Goal: Information Seeking & Learning: Learn about a topic

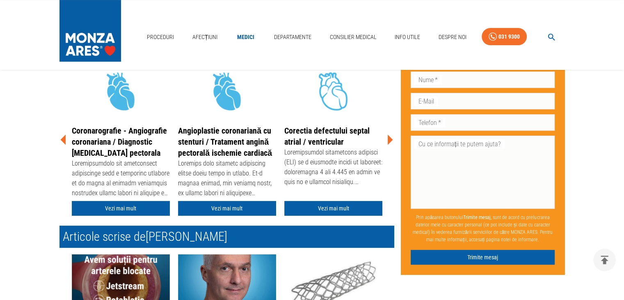
scroll to position [206, 0]
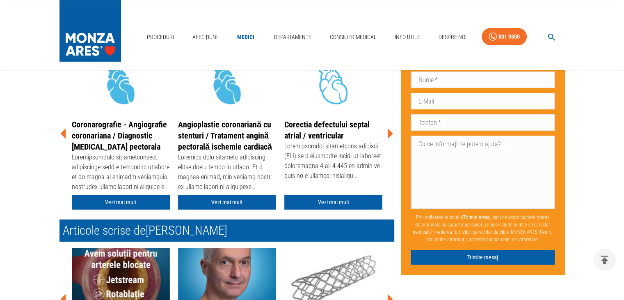
click at [392, 133] on icon at bounding box center [390, 133] width 5 height 10
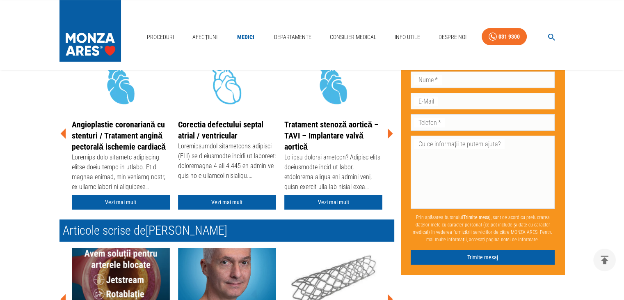
click at [392, 133] on icon at bounding box center [390, 133] width 5 height 10
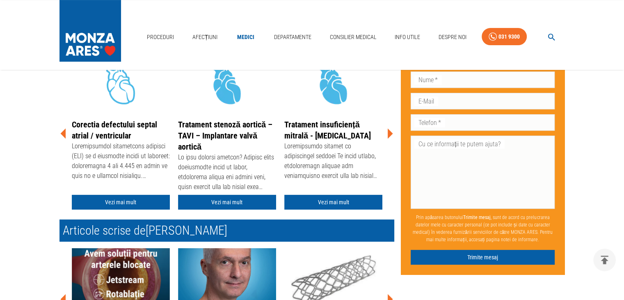
click at [392, 133] on icon at bounding box center [390, 133] width 5 height 10
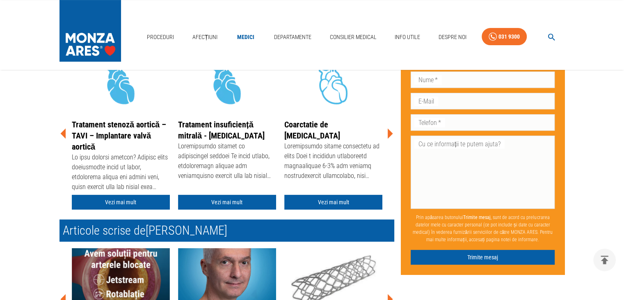
click at [392, 133] on icon at bounding box center [390, 133] width 5 height 10
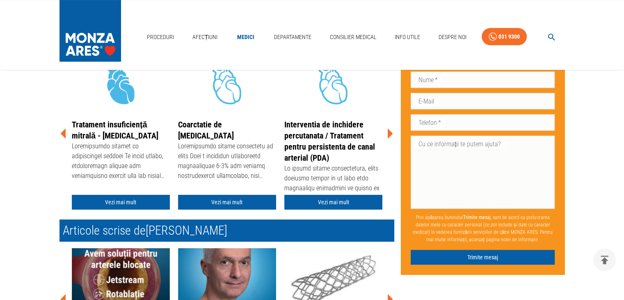
click at [392, 133] on icon at bounding box center [390, 133] width 5 height 10
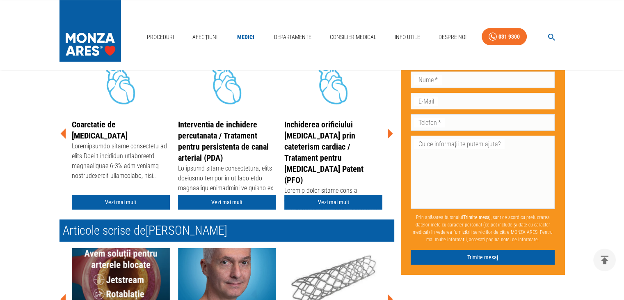
click at [392, 133] on icon at bounding box center [390, 133] width 5 height 10
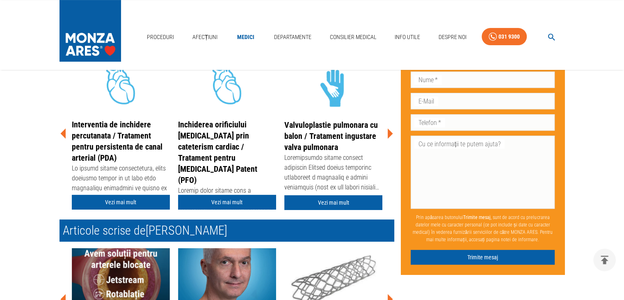
click at [392, 133] on icon at bounding box center [390, 133] width 5 height 10
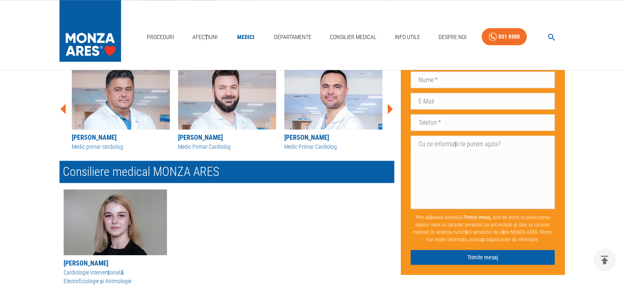
scroll to position [932, 0]
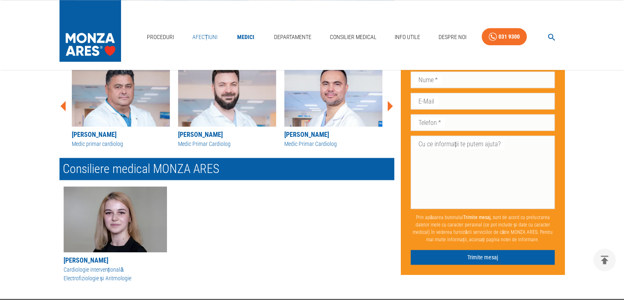
click at [209, 38] on link "Afecțiuni" at bounding box center [205, 37] width 32 height 17
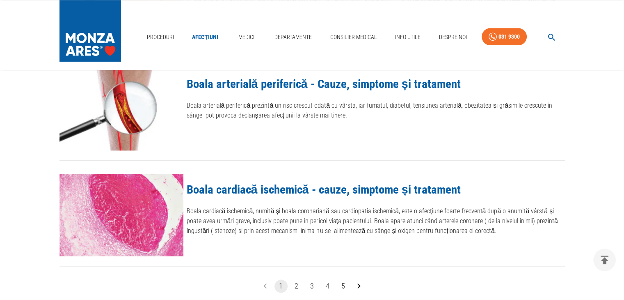
scroll to position [915, 0]
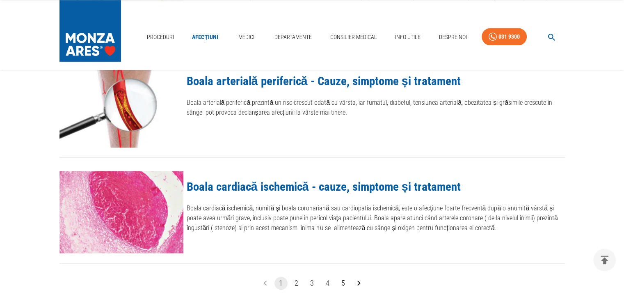
click at [296, 284] on button "2" at bounding box center [296, 282] width 13 height 13
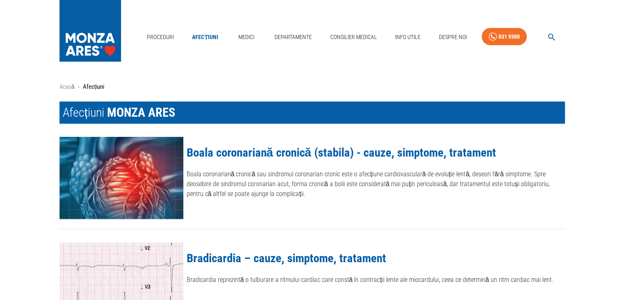
click at [236, 150] on link "Boala coronariană cronică (stabila) - cauze, simptome, tratament" at bounding box center [342, 152] width 310 height 14
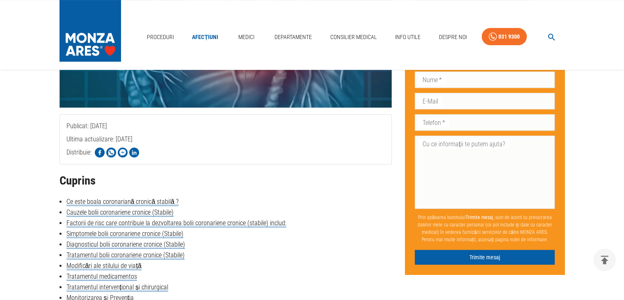
scroll to position [784, 0]
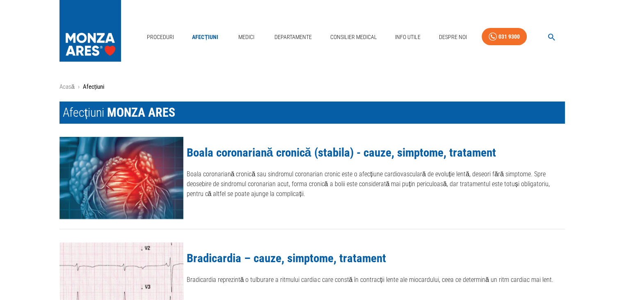
scroll to position [915, 0]
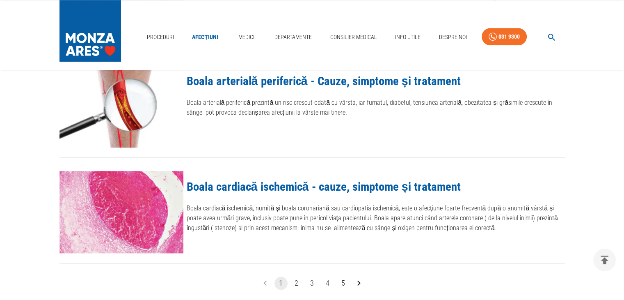
click at [276, 189] on link "Boala cardiacă ischemică - cauze, simptome și tratament" at bounding box center [324, 186] width 274 height 14
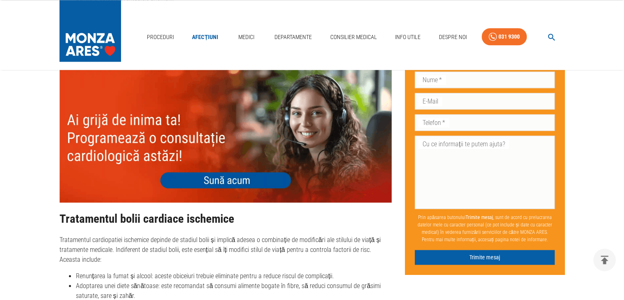
scroll to position [1213, 0]
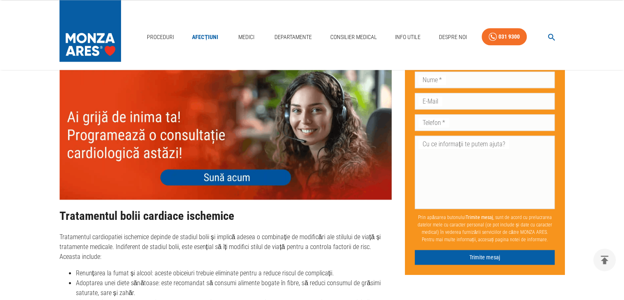
click at [239, 166] on img at bounding box center [226, 132] width 333 height 133
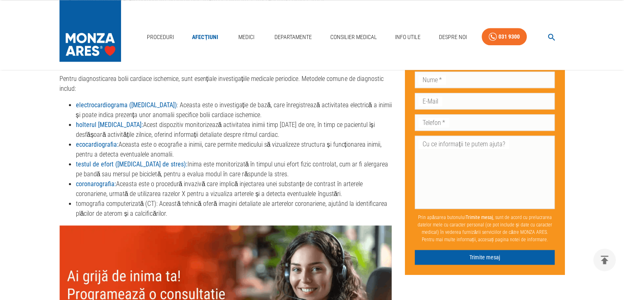
scroll to position [1062, 0]
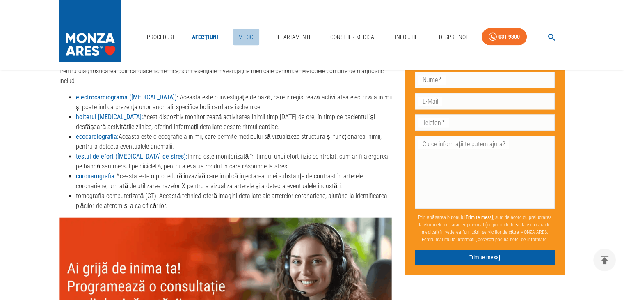
click at [246, 38] on link "Medici" at bounding box center [246, 37] width 26 height 17
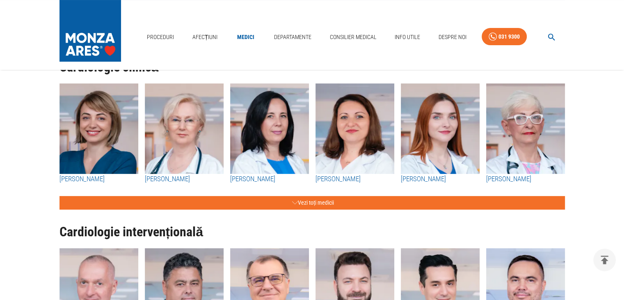
scroll to position [128, 0]
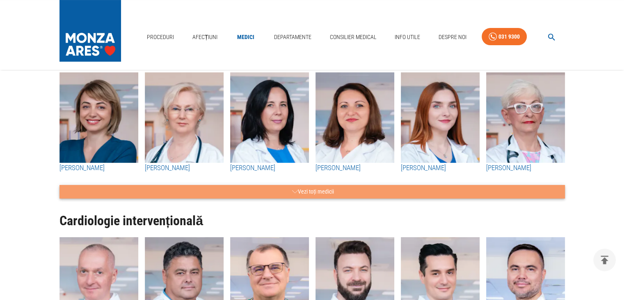
click at [309, 193] on button "Vezi toți medicii" at bounding box center [313, 192] width 506 height 14
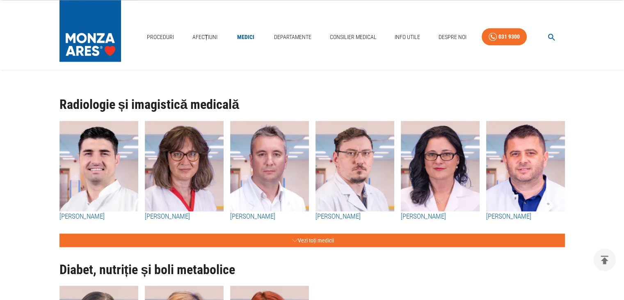
scroll to position [4461, 0]
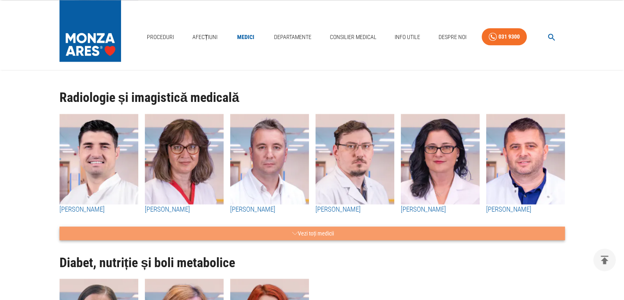
click at [410, 237] on button "Vezi toți medicii" at bounding box center [313, 233] width 506 height 14
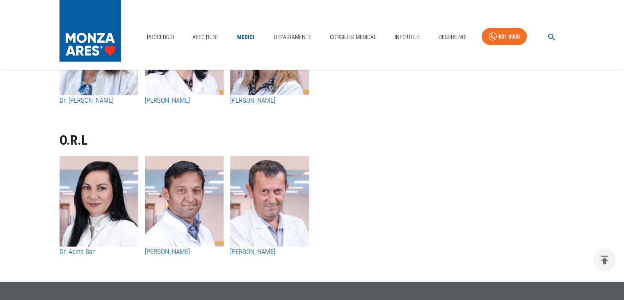
scroll to position [5788, 0]
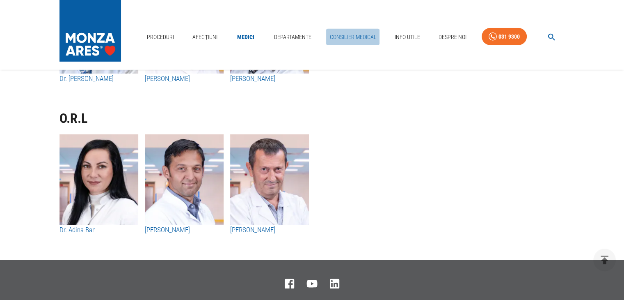
click at [355, 29] on link "Consilier Medical" at bounding box center [352, 37] width 53 height 17
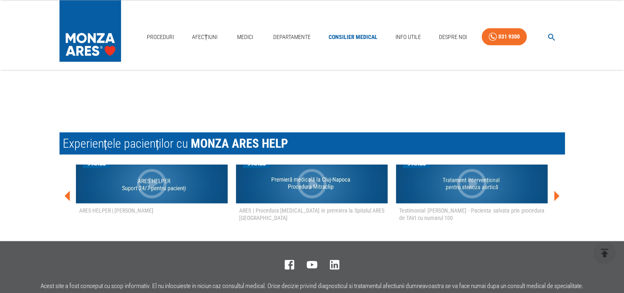
scroll to position [1115, 0]
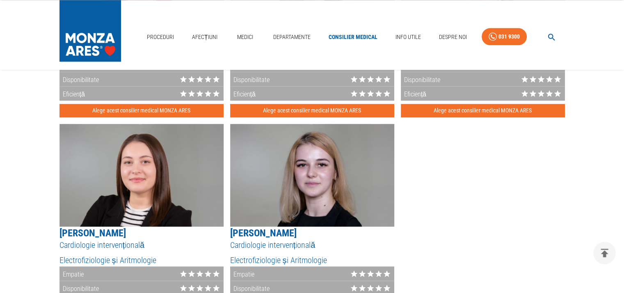
scroll to position [1604, 0]
